Goal: Check status: Check status

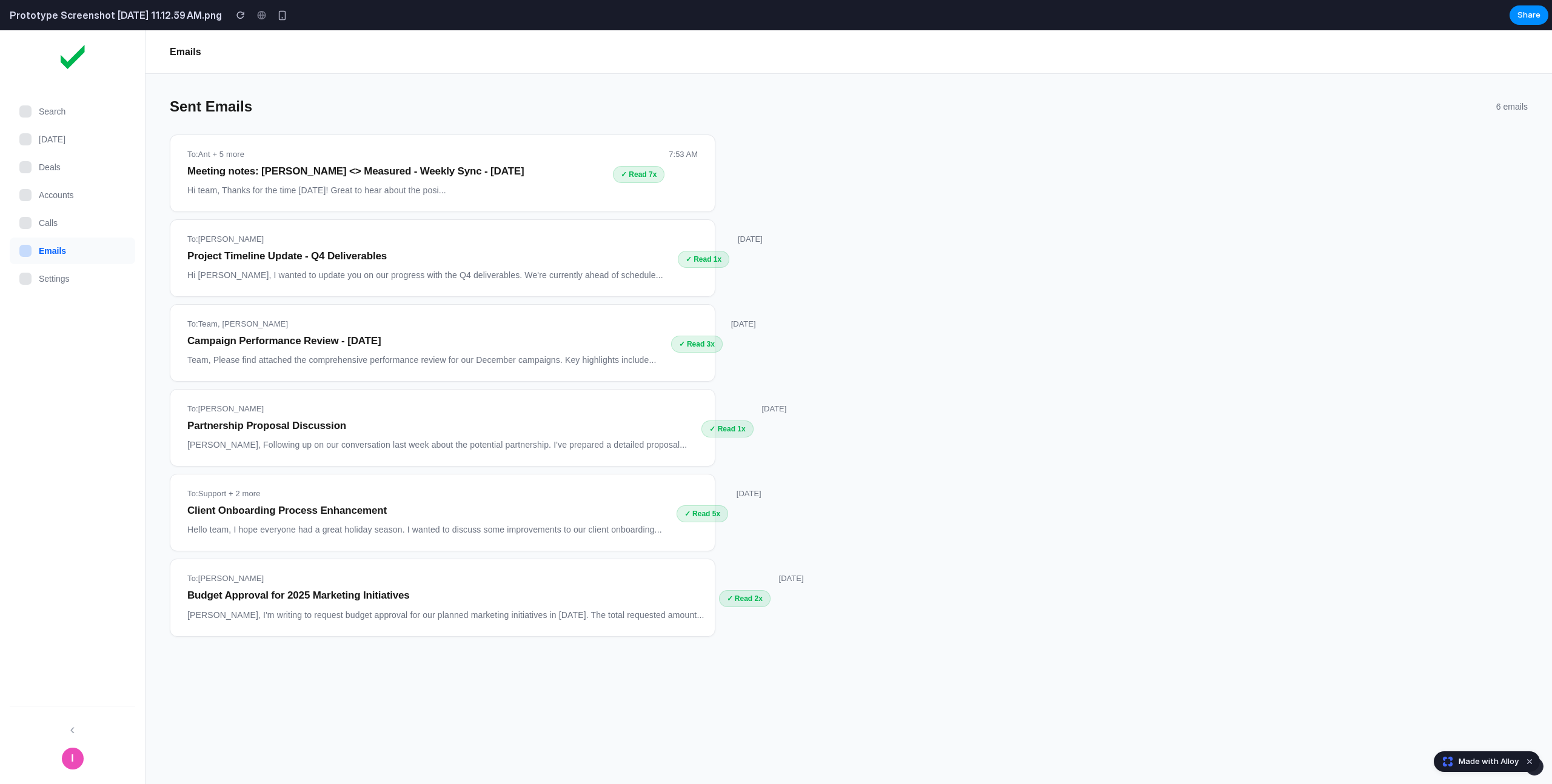
click at [968, 587] on main "Sent Emails 6 emails To: Ant + 5 more Meeting notes: [PERSON_NAME] <> Measured …" at bounding box center [848, 429] width 1407 height 710
